Goal: Navigation & Orientation: Find specific page/section

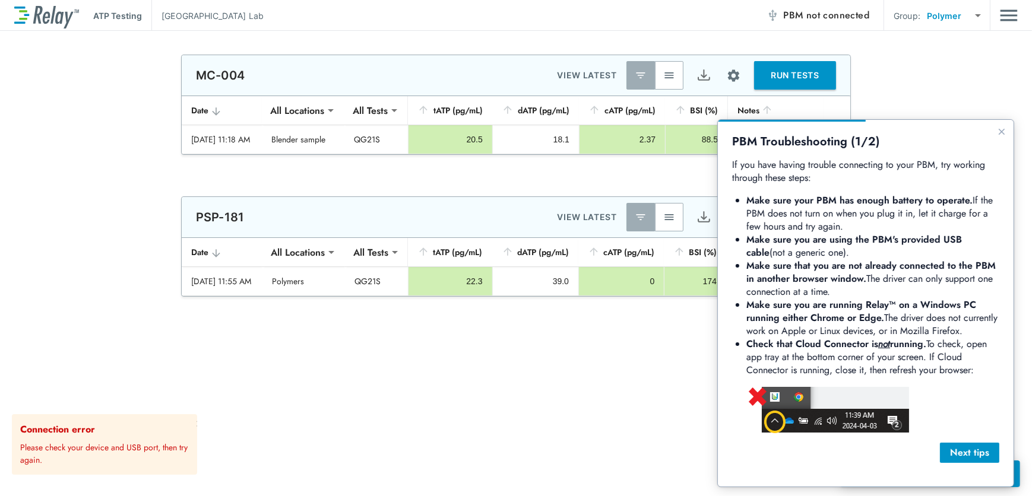
click at [960, 442] on button "Next tips" at bounding box center [968, 452] width 59 height 20
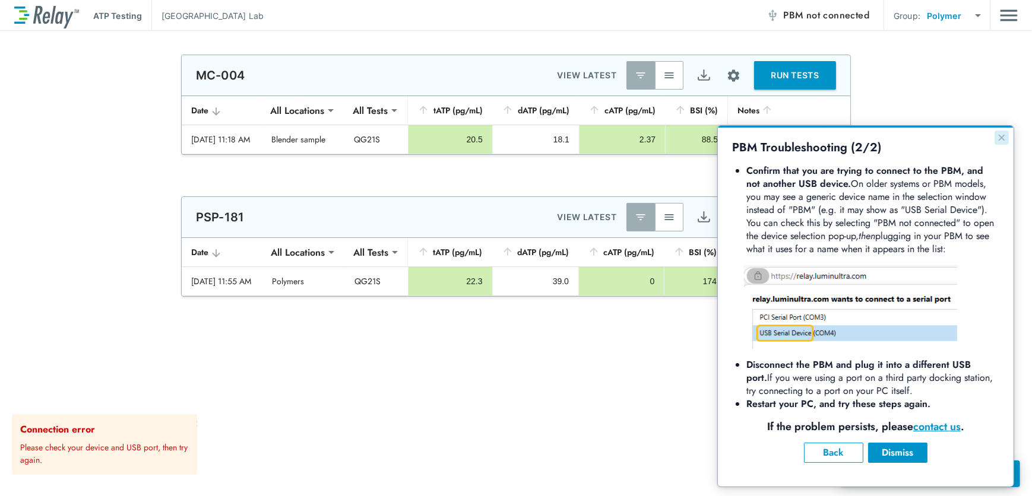
click at [1006, 137] on button "Close guide" at bounding box center [1001, 137] width 14 height 14
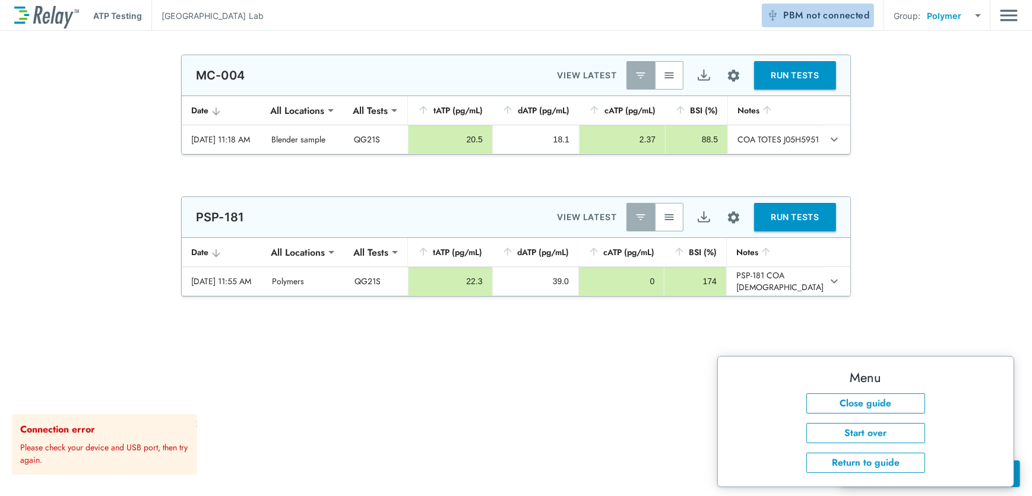
click at [821, 18] on span "not connected" at bounding box center [837, 15] width 63 height 14
click at [629, 30] on div "ATP Testing West Chicago Lab PBM not connected Group: Polymer ******* ​" at bounding box center [515, 15] width 1003 height 31
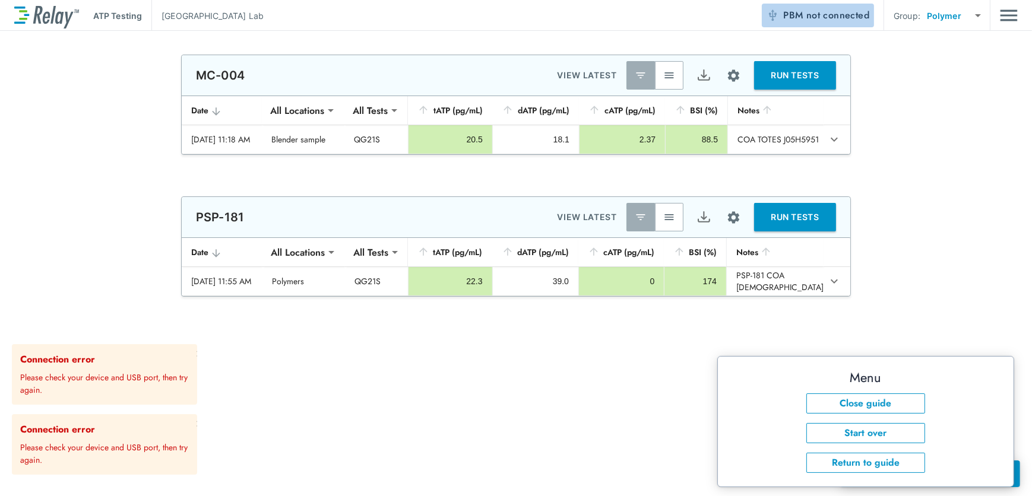
click at [817, 15] on span "not connected" at bounding box center [837, 15] width 63 height 14
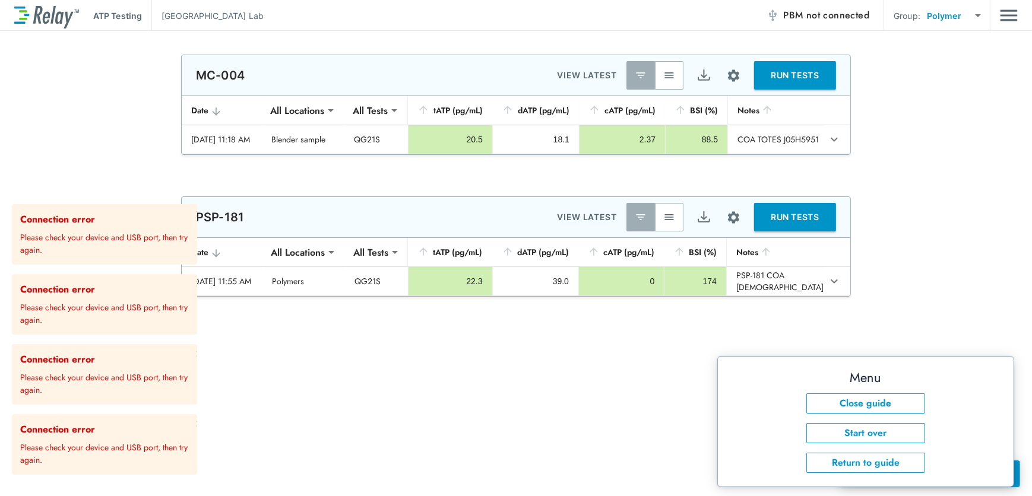
click at [90, 307] on p "Please check your device and USB port, then try again." at bounding box center [106, 312] width 172 height 30
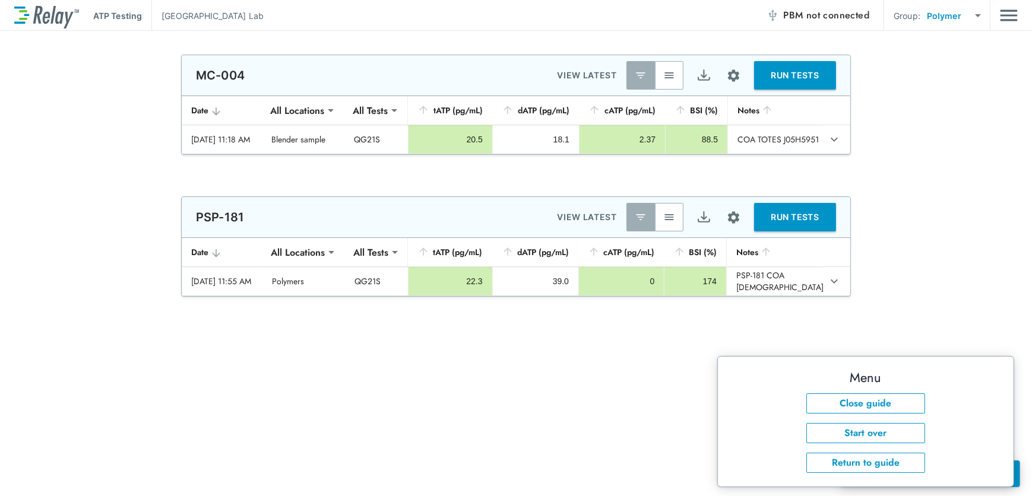
click at [820, 12] on span "not connected" at bounding box center [837, 15] width 63 height 14
click at [789, 17] on img "button" at bounding box center [790, 15] width 12 height 12
click at [1015, 15] on img "Main menu" at bounding box center [1009, 15] width 18 height 23
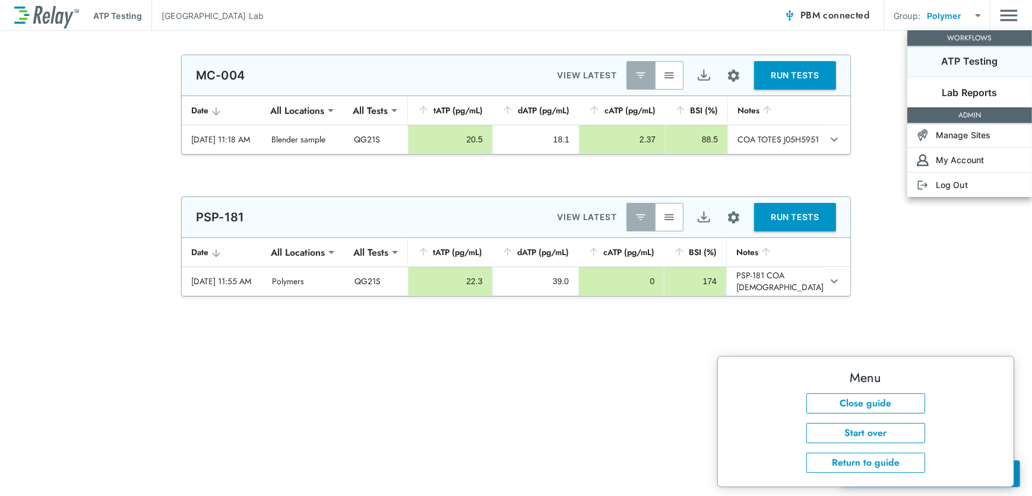
click at [950, 274] on div at bounding box center [516, 248] width 1032 height 496
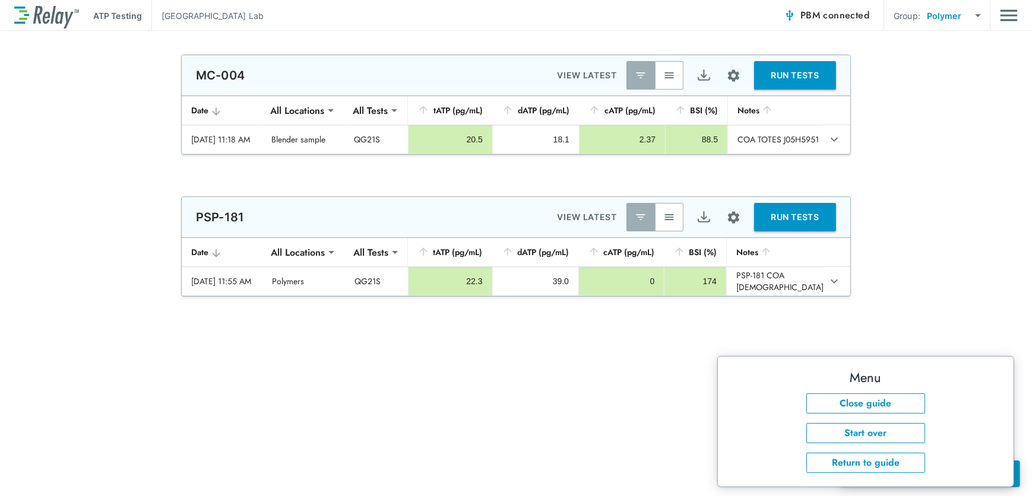
click at [593, 490] on div "**********" at bounding box center [516, 424] width 1032 height 738
